Goal: Task Accomplishment & Management: Manage account settings

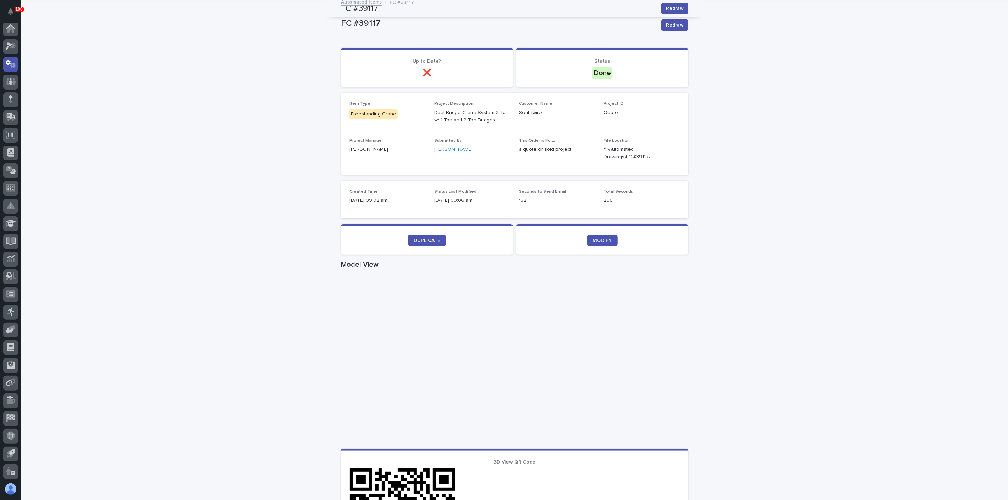
scroll to position [29, 0]
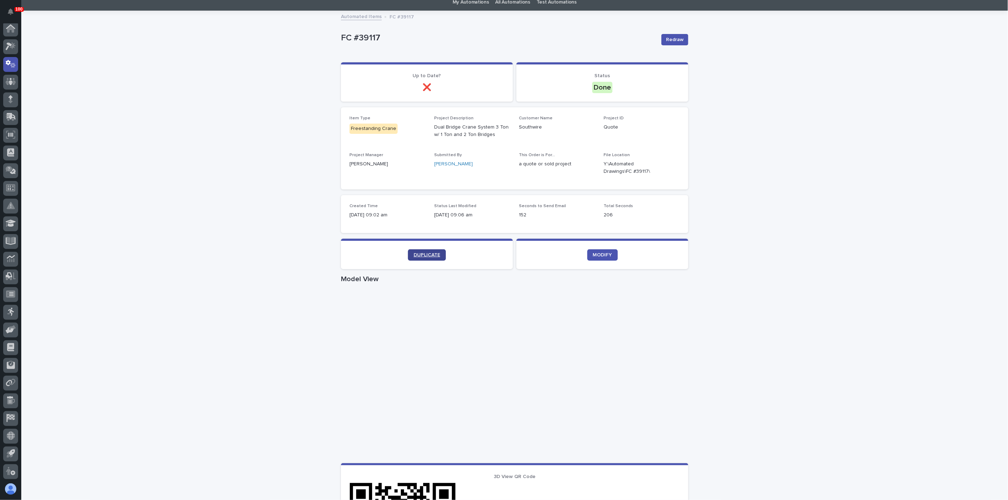
click at [418, 254] on span "DUPLICATE" at bounding box center [427, 255] width 27 height 5
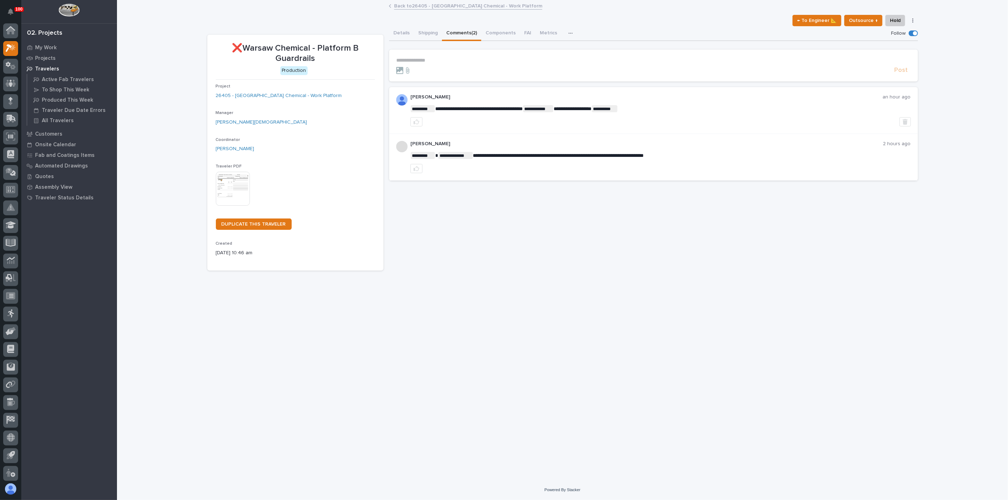
scroll to position [2, 0]
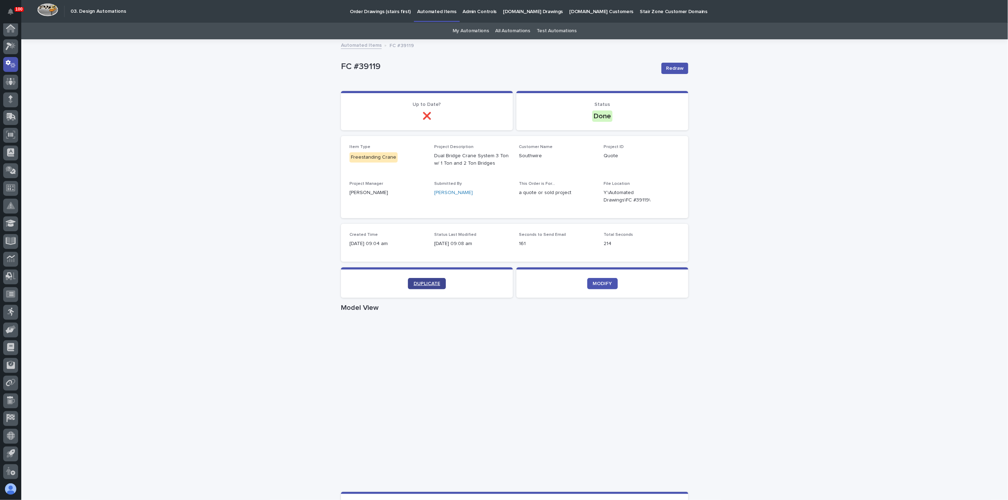
click at [414, 280] on link "DUPLICATE" at bounding box center [427, 283] width 38 height 11
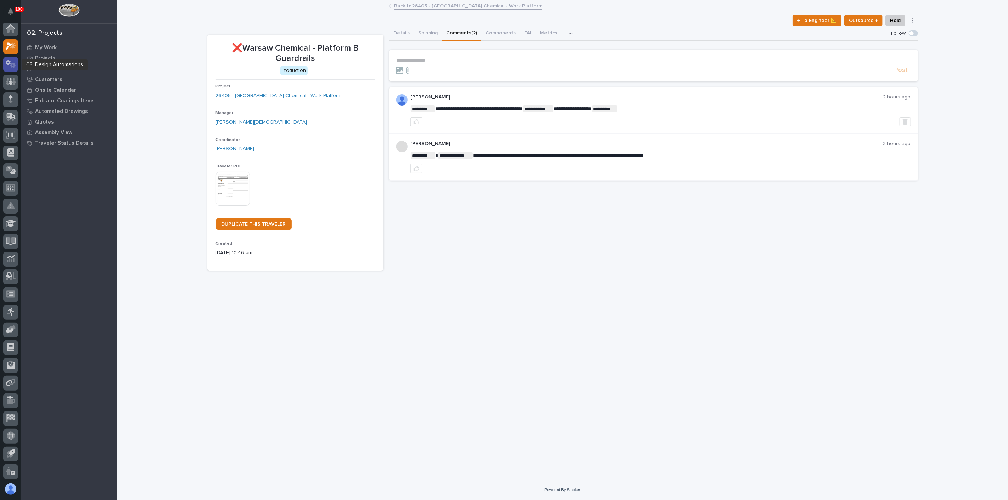
click at [13, 64] on icon at bounding box center [12, 65] width 5 height 5
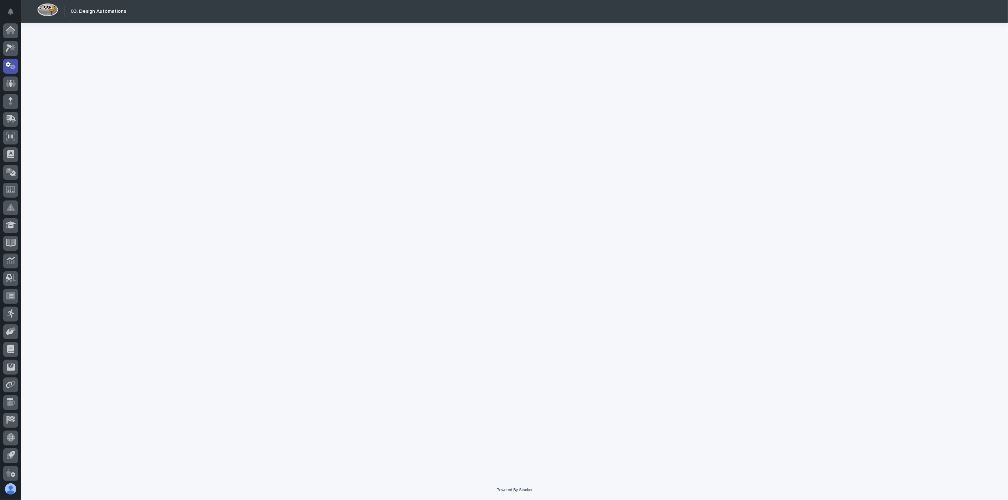
scroll to position [2, 0]
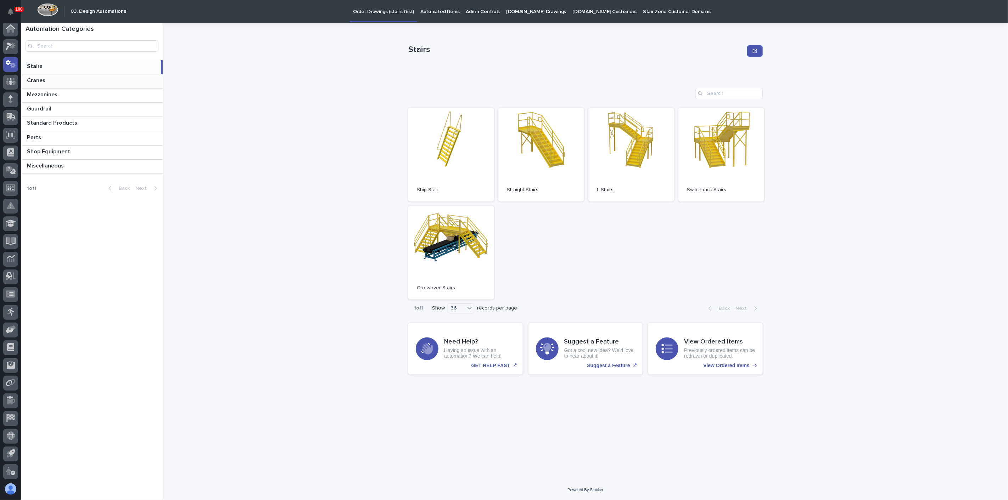
click at [47, 79] on p at bounding box center [93, 80] width 133 height 7
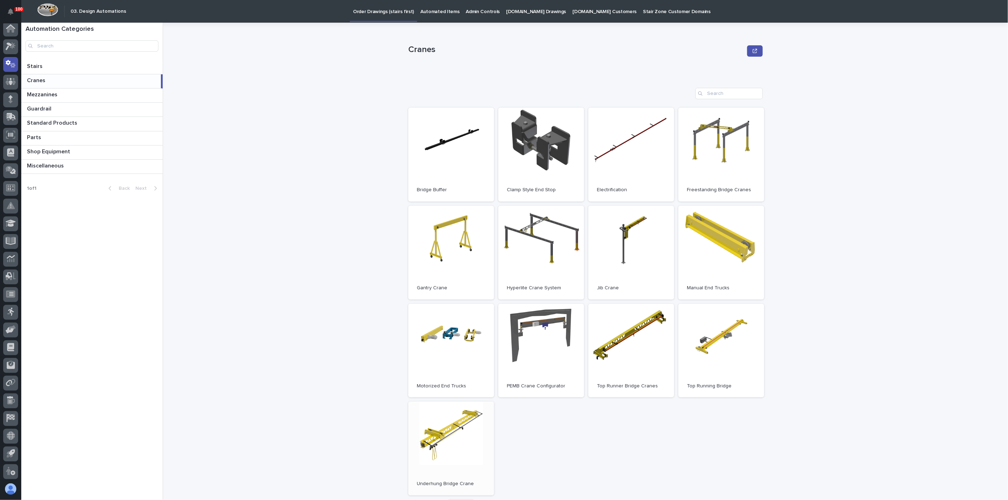
click at [442, 419] on link "Open" at bounding box center [451, 449] width 86 height 94
click at [430, 12] on p "Automated Items" at bounding box center [439, 7] width 39 height 15
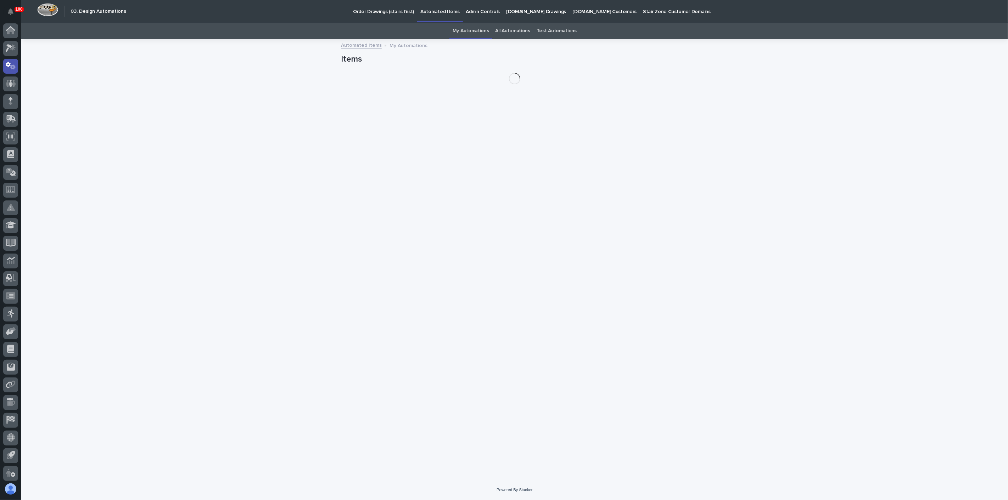
scroll to position [2, 0]
click at [486, 32] on link "My Automations" at bounding box center [471, 31] width 37 height 17
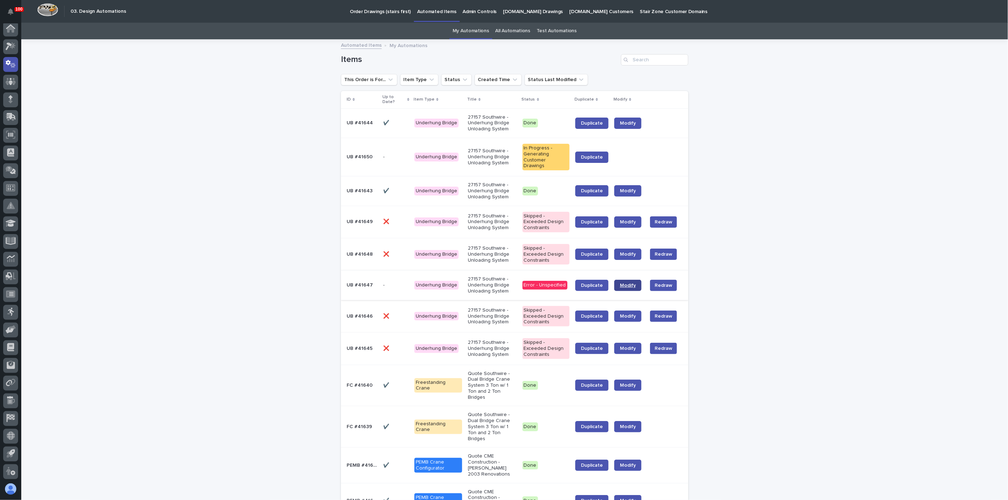
click at [633, 283] on span "Modify" at bounding box center [628, 285] width 16 height 5
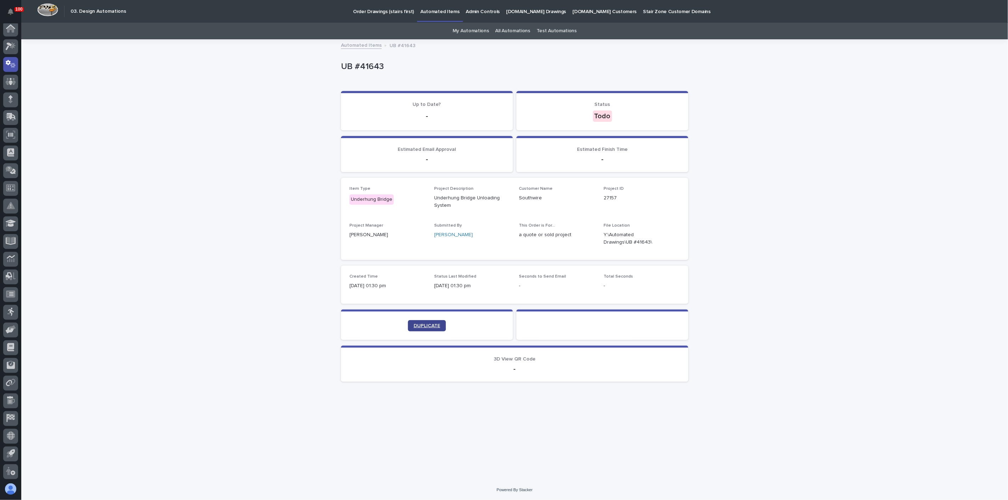
click at [433, 325] on span "DUPLICATE" at bounding box center [427, 326] width 27 height 5
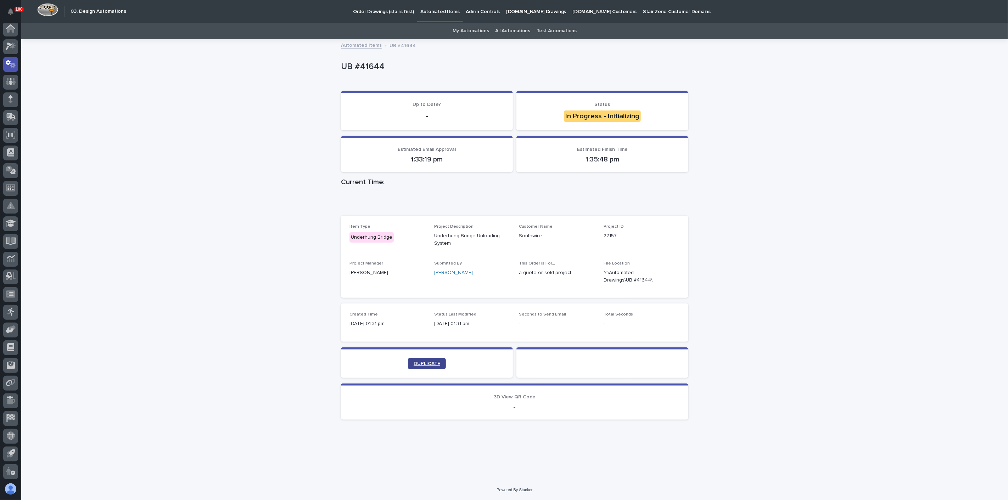
click at [422, 362] on span "DUPLICATE" at bounding box center [427, 363] width 27 height 5
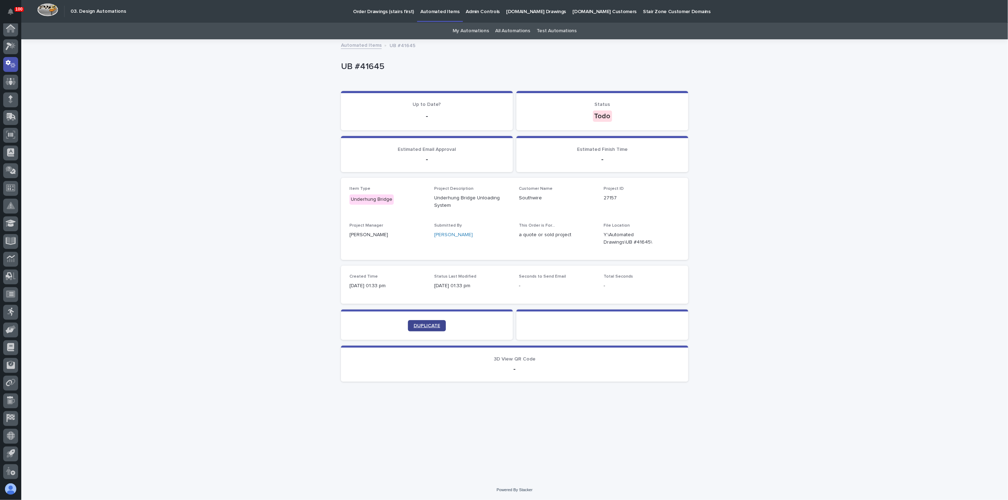
click at [427, 324] on span "DUPLICATE" at bounding box center [427, 326] width 27 height 5
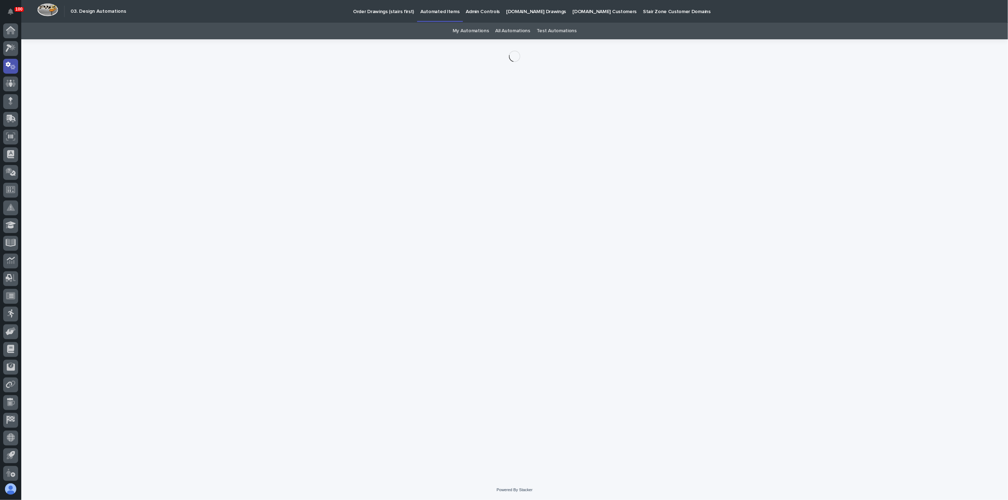
scroll to position [2, 0]
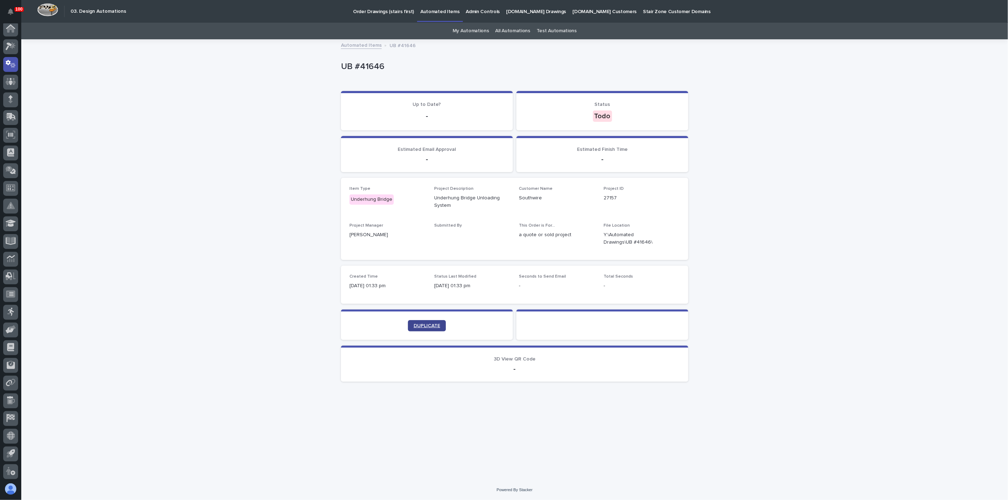
click at [418, 324] on span "DUPLICATE" at bounding box center [427, 326] width 27 height 5
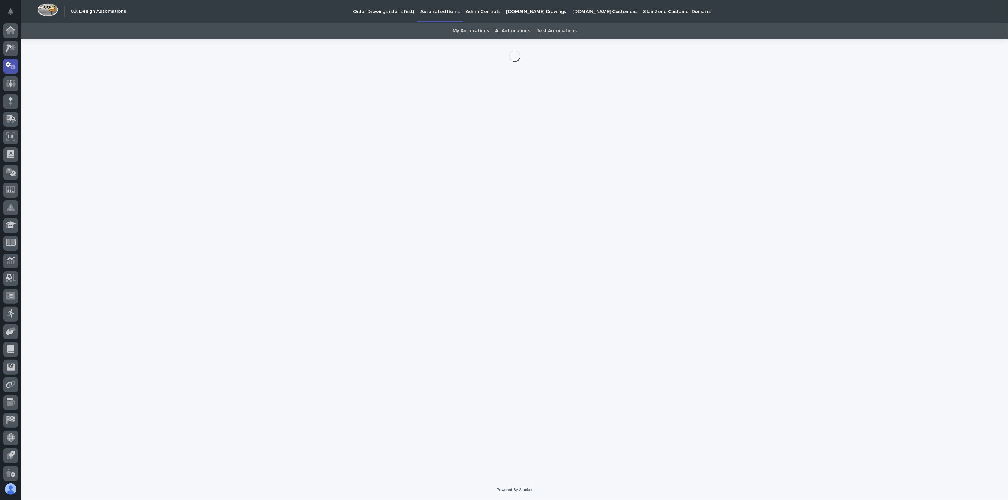
scroll to position [2, 0]
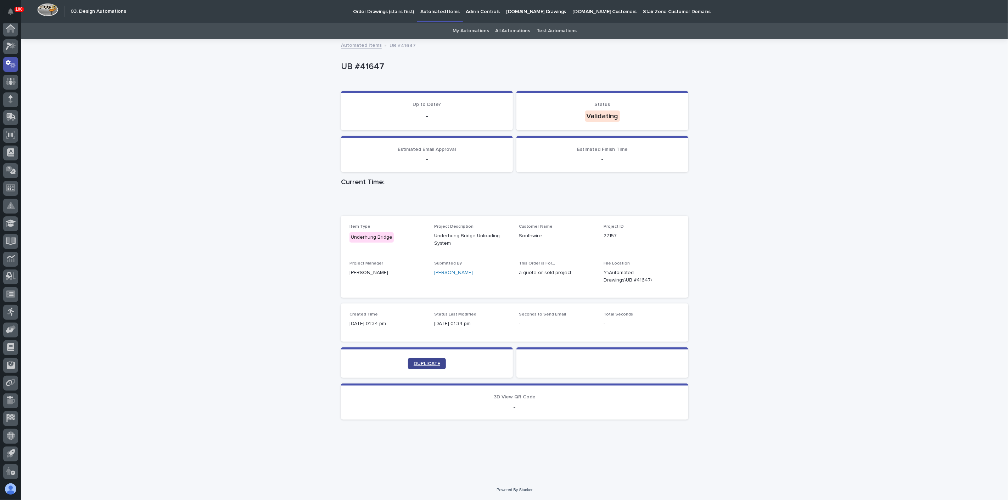
click at [439, 363] on span "DUPLICATE" at bounding box center [427, 363] width 27 height 5
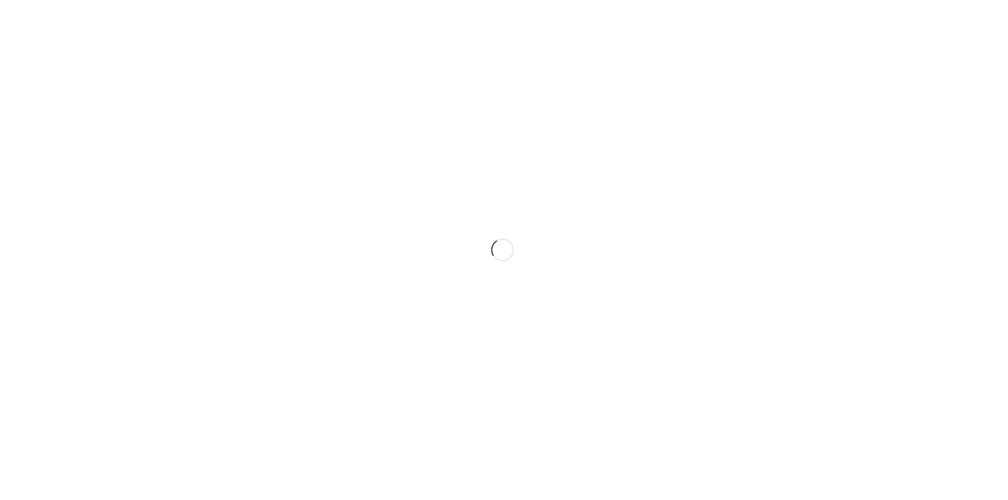
click at [209, 166] on div at bounding box center [504, 250] width 1008 height 500
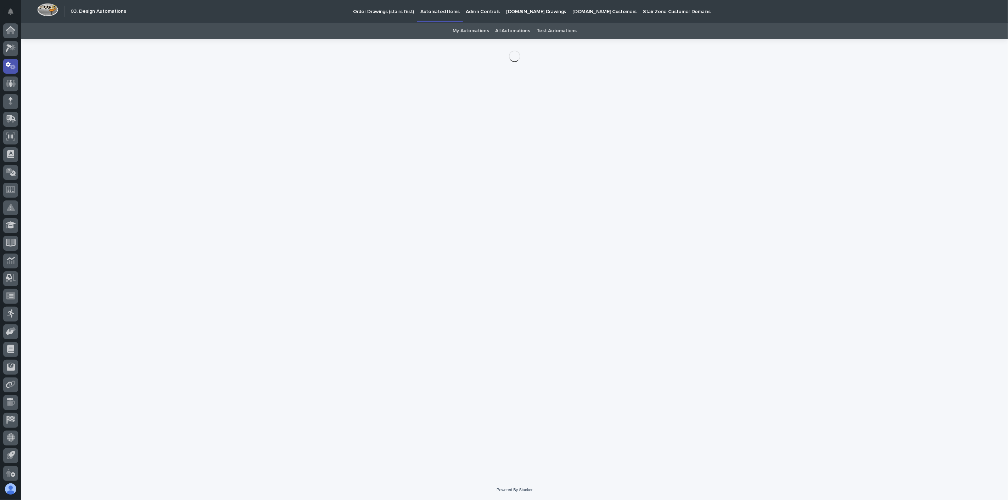
scroll to position [2, 0]
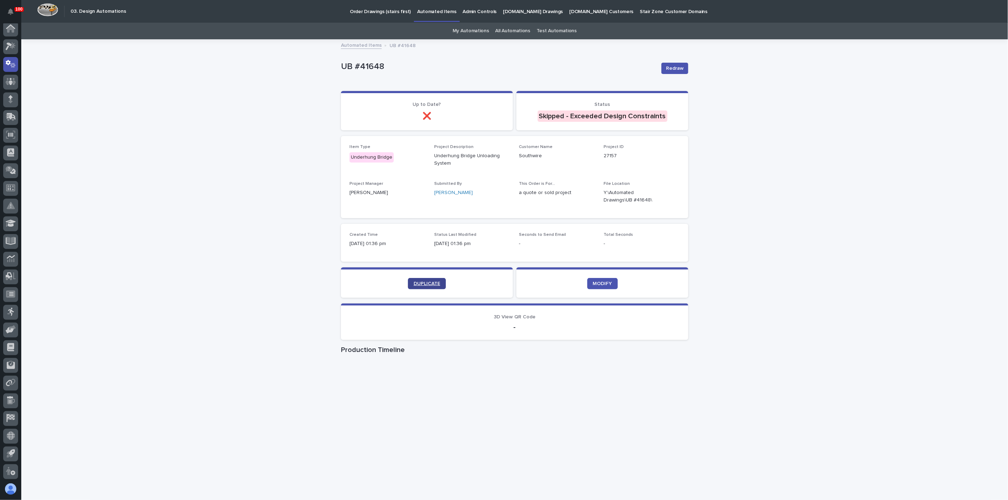
click at [423, 281] on span "DUPLICATE" at bounding box center [427, 283] width 27 height 5
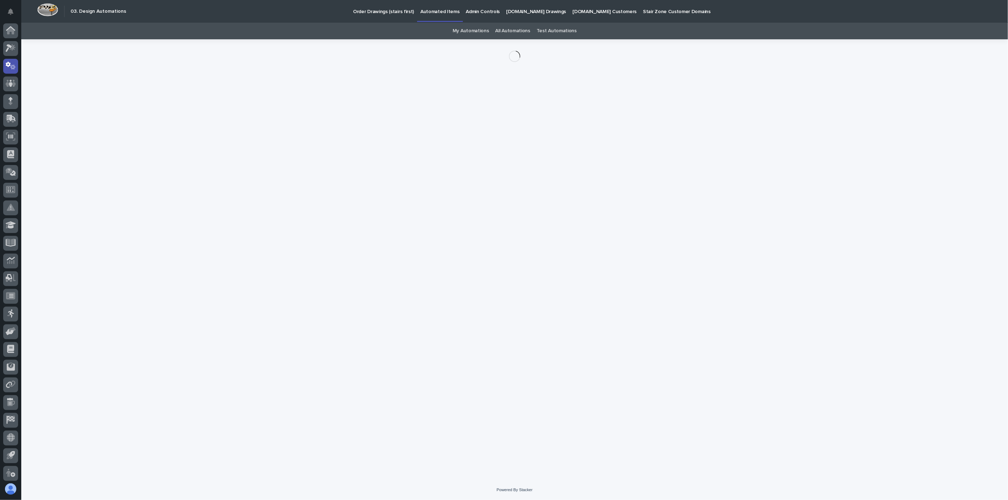
scroll to position [2, 0]
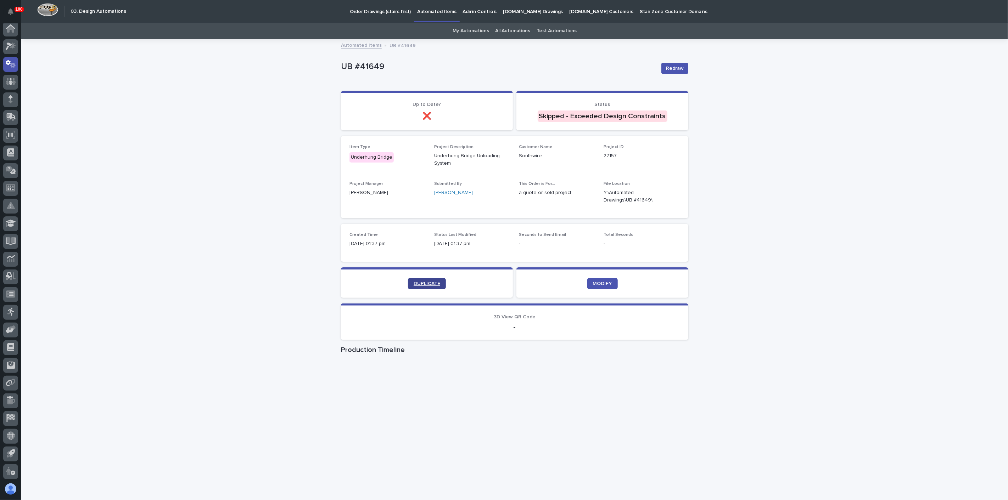
click at [417, 287] on link "DUPLICATE" at bounding box center [427, 283] width 38 height 11
click at [666, 65] on span "Redraw" at bounding box center [675, 68] width 18 height 7
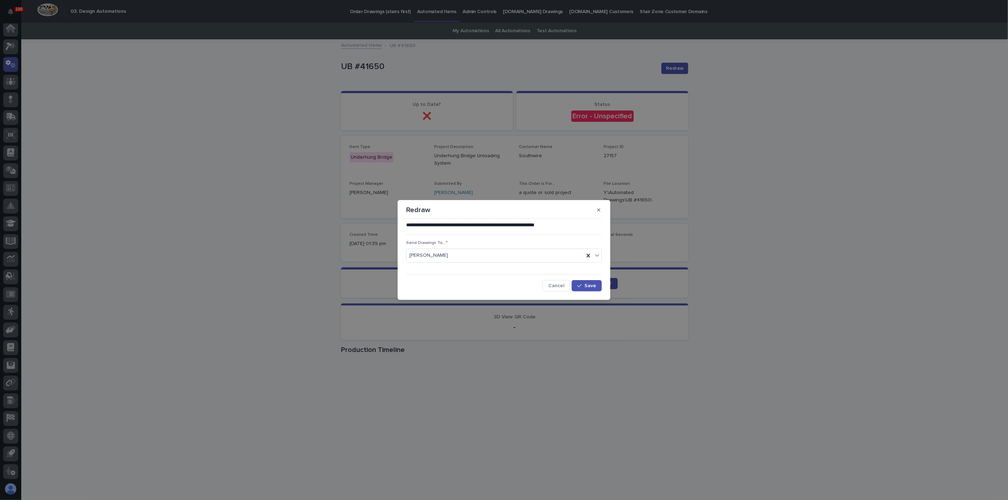
click at [559, 284] on span "Cancel" at bounding box center [556, 286] width 16 height 5
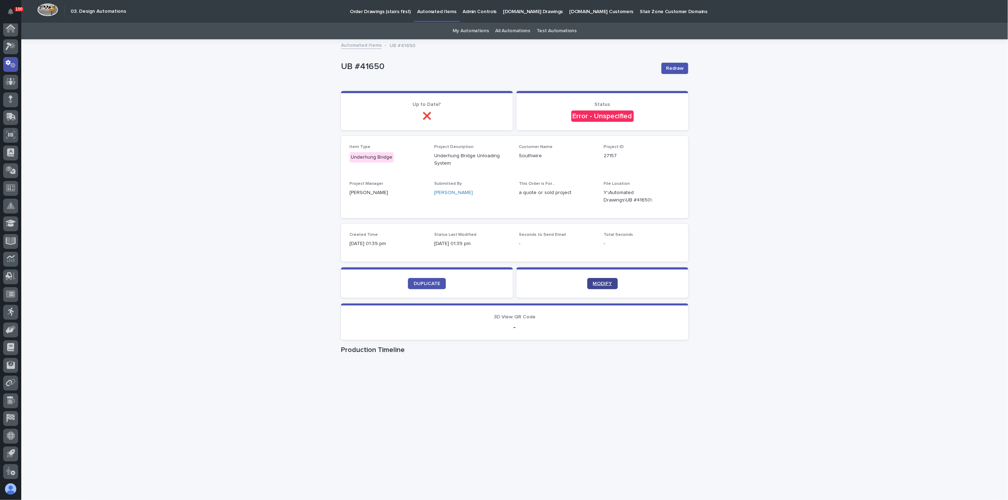
click at [593, 284] on span "MODIFY" at bounding box center [602, 283] width 19 height 5
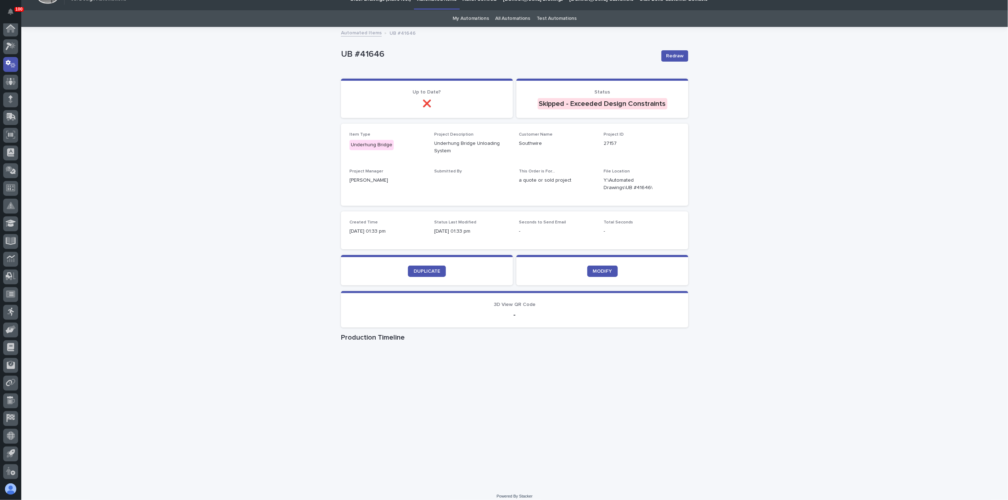
scroll to position [18, 0]
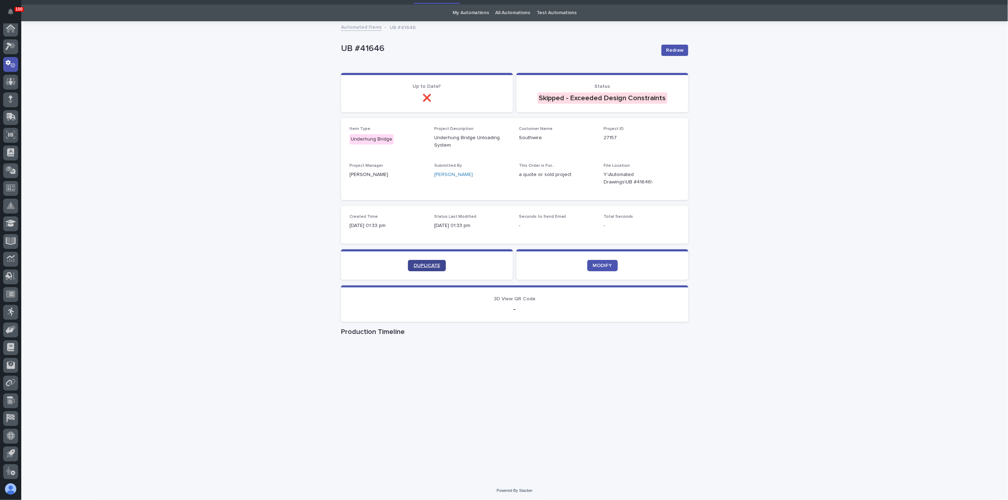
click at [434, 265] on span "DUPLICATE" at bounding box center [427, 265] width 27 height 5
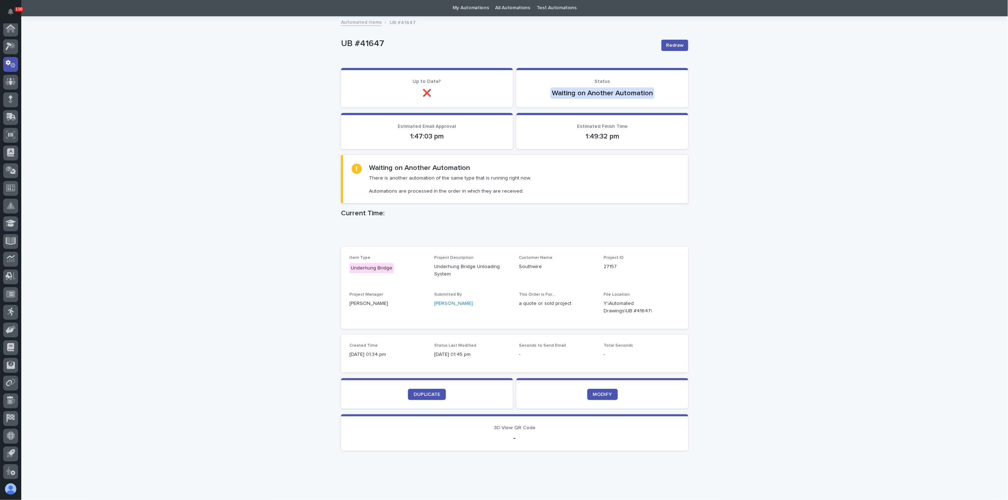
scroll to position [34, 0]
